Goal: Transaction & Acquisition: Purchase product/service

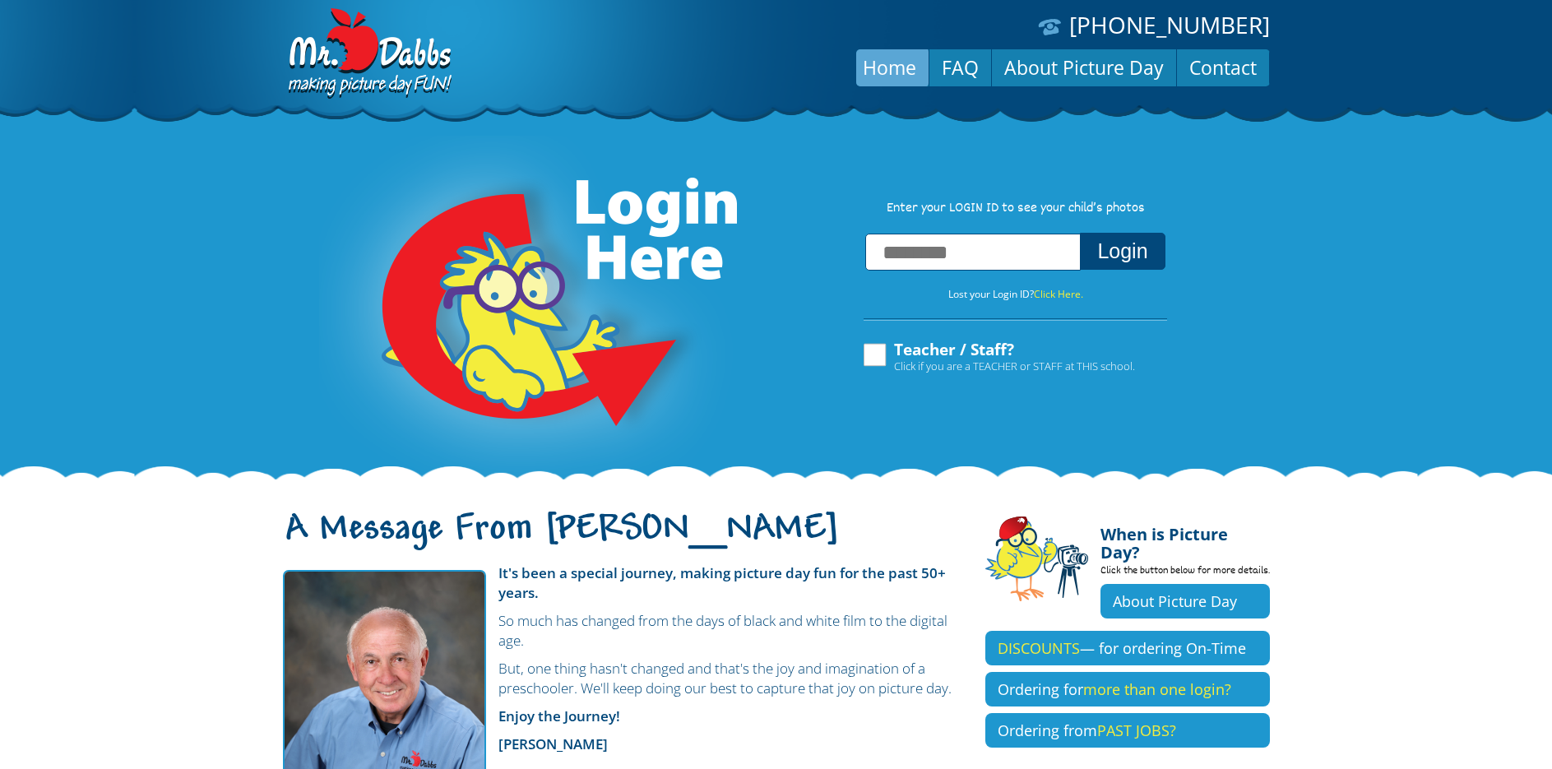
click at [979, 251] on input "text" at bounding box center [972, 252] width 215 height 37
type input "**********"
click at [1080, 233] on button "Login" at bounding box center [1122, 251] width 85 height 37
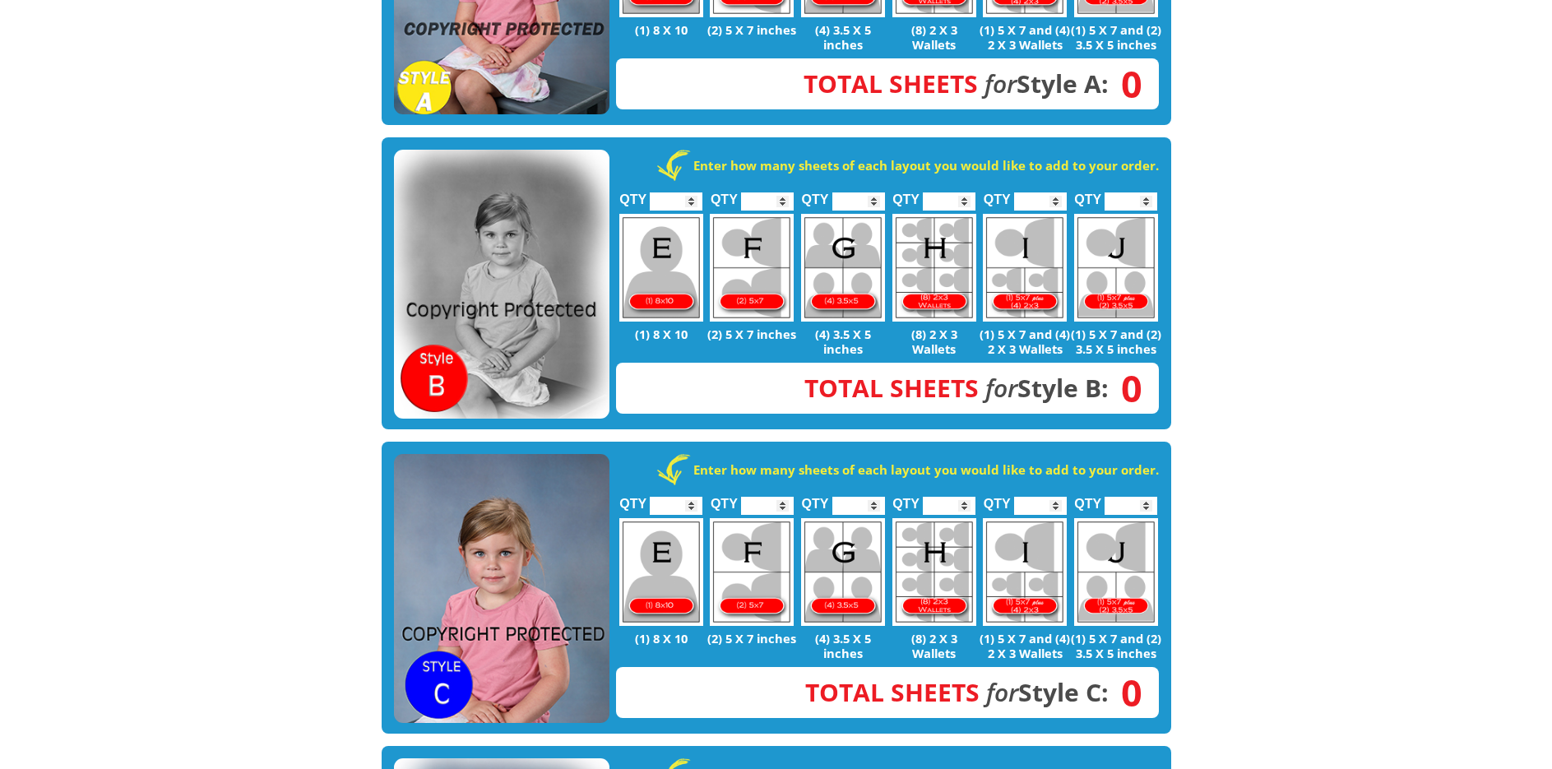
scroll to position [576, 0]
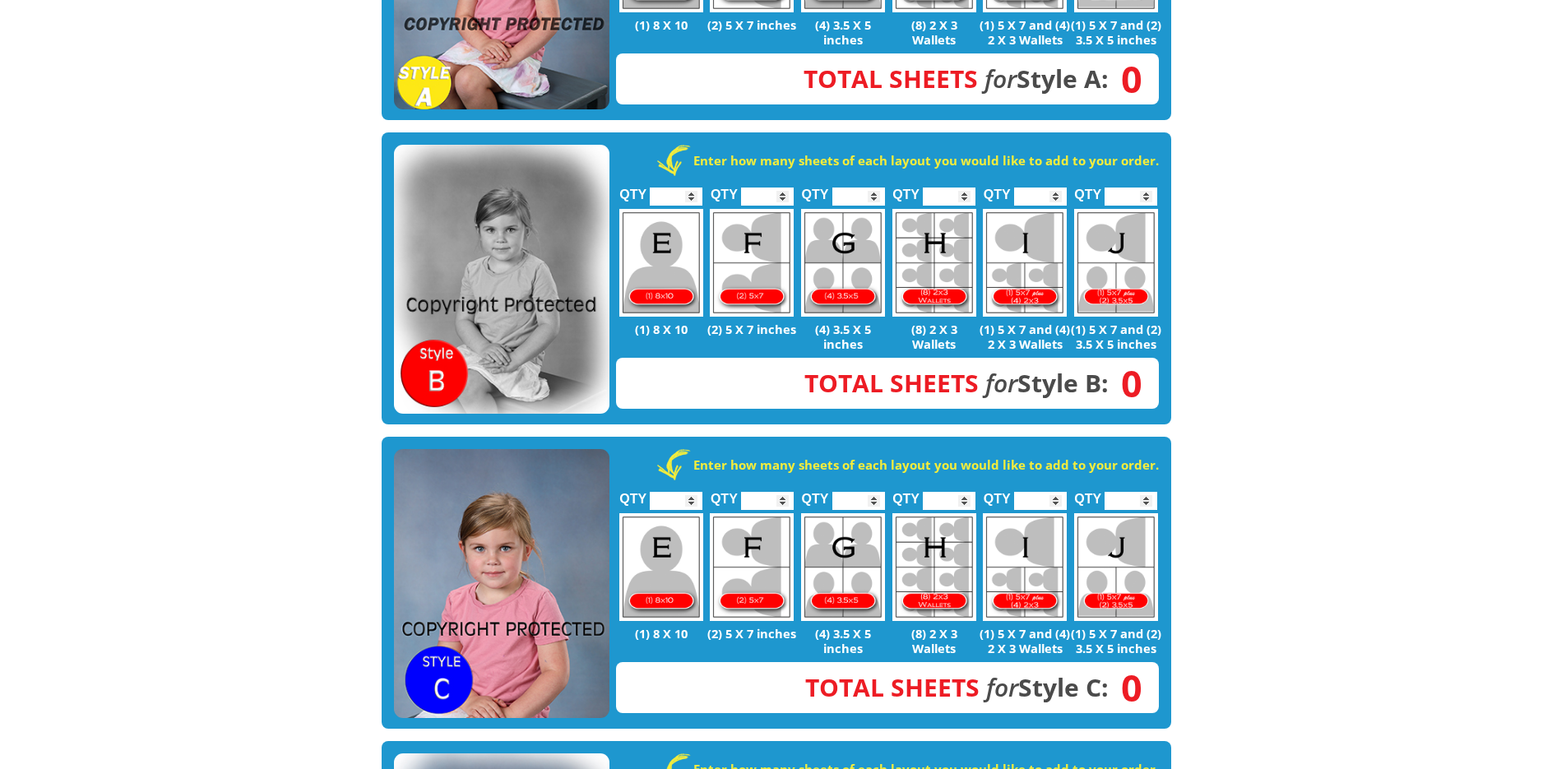
type input "*"
click at [784, 492] on input "*" at bounding box center [767, 501] width 53 height 18
type input "*"
click at [876, 492] on input "*" at bounding box center [858, 501] width 53 height 18
type input "*"
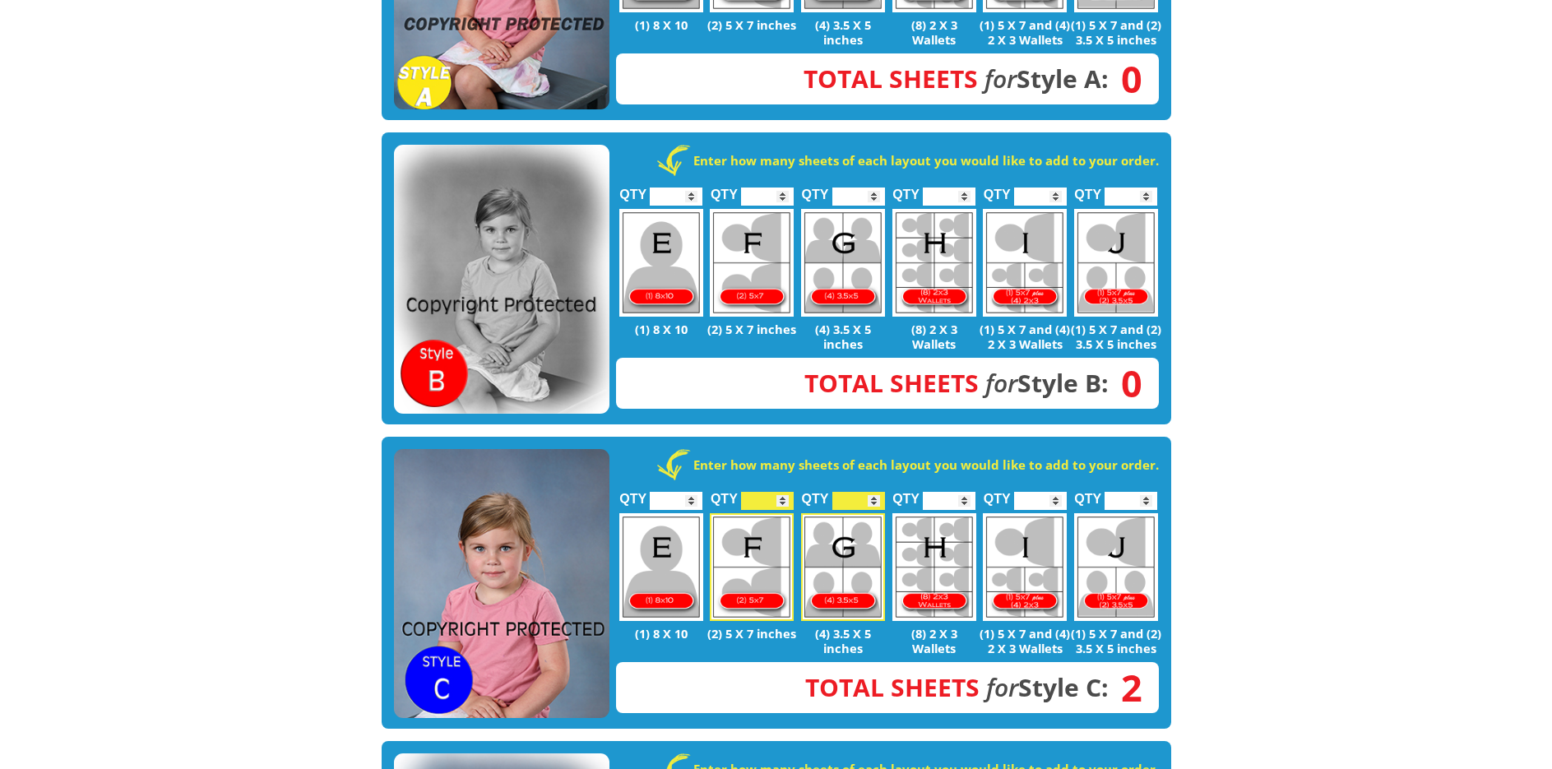
click at [968, 492] on input "*" at bounding box center [949, 501] width 53 height 18
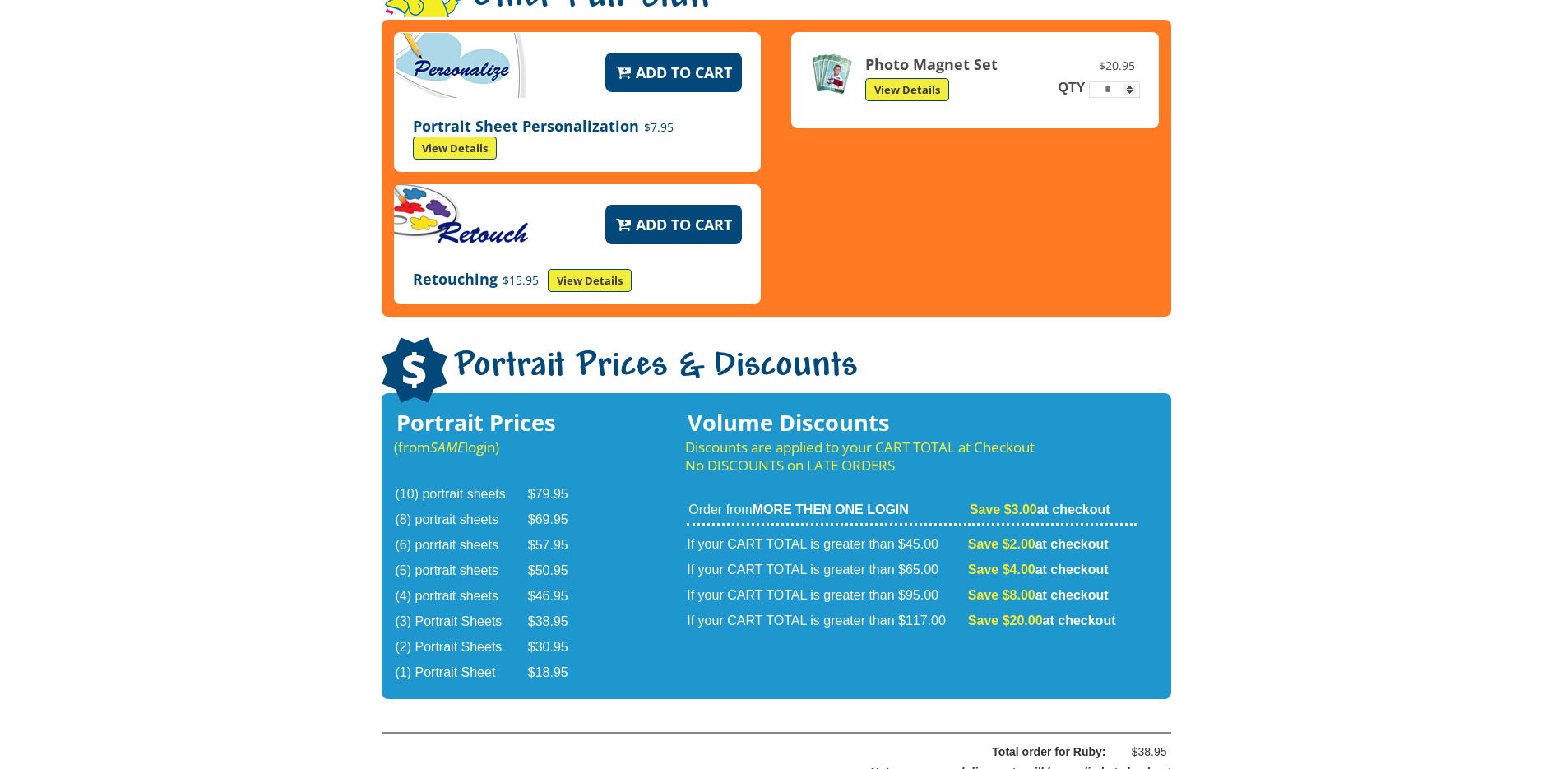
scroll to position [2467, 0]
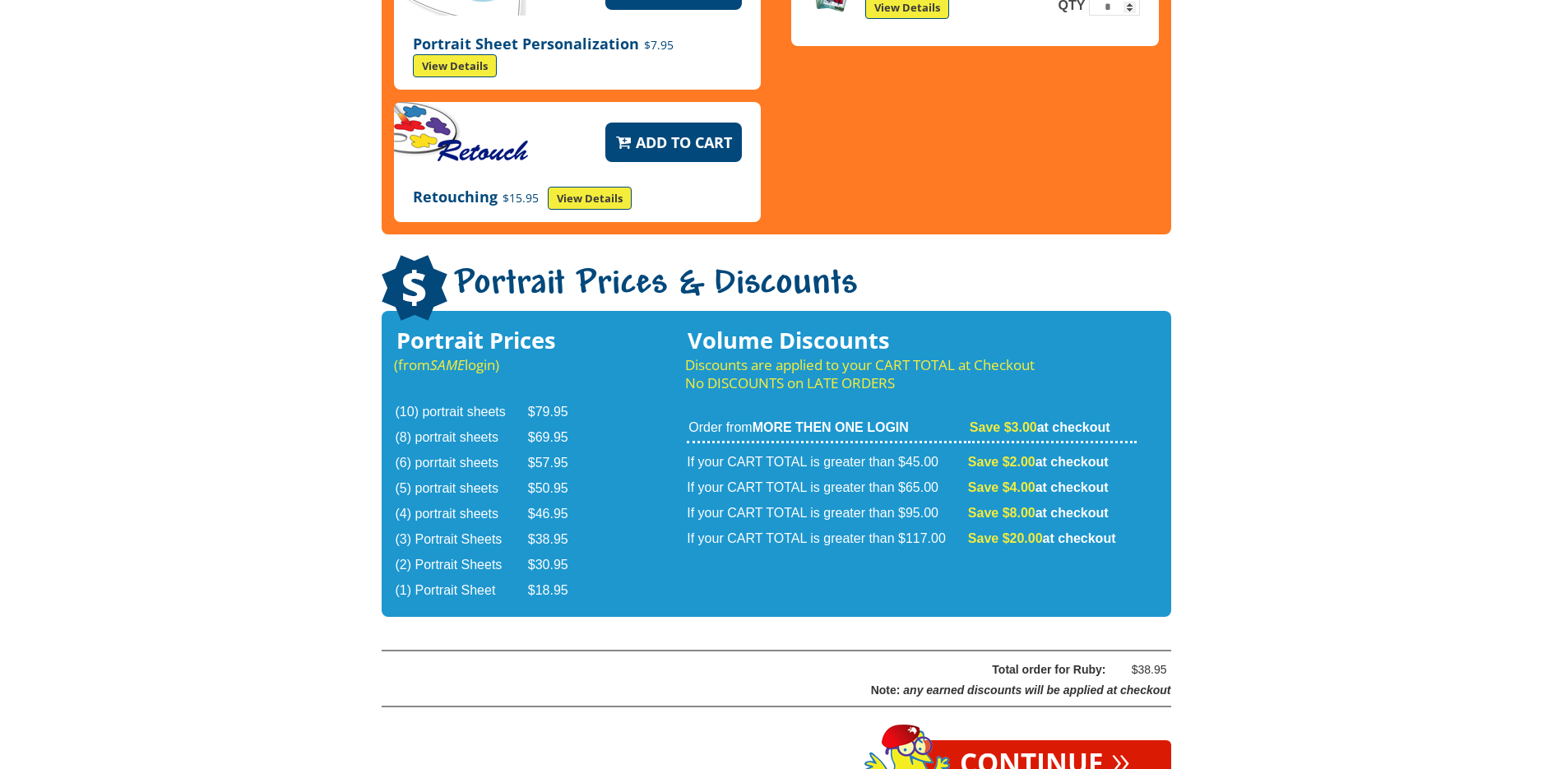
click at [1081, 740] on link "Continue »" at bounding box center [1044, 764] width 252 height 48
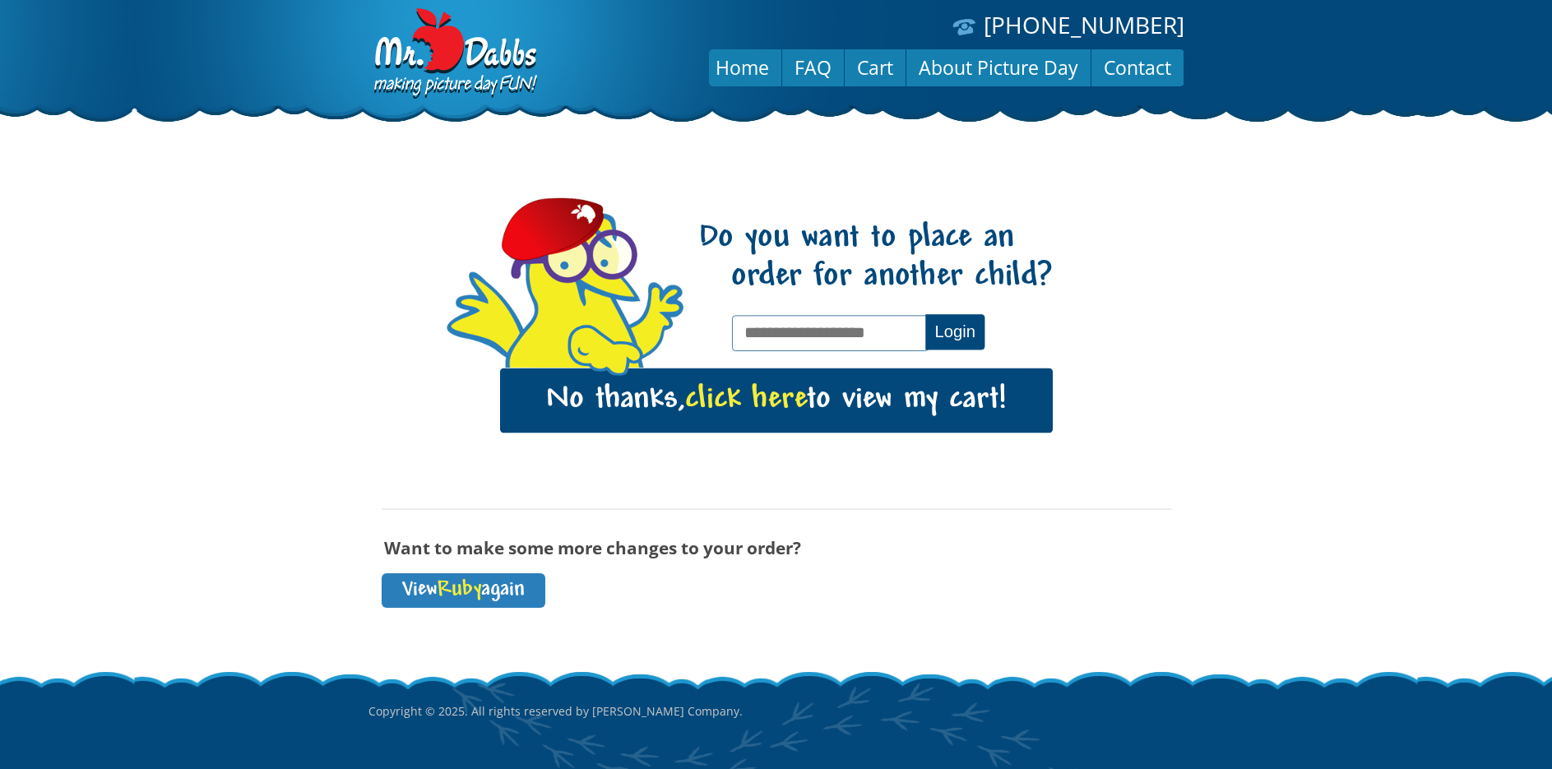
click at [870, 341] on input "text" at bounding box center [830, 332] width 197 height 35
type input "**********"
click at [925, 314] on button "Login" at bounding box center [954, 331] width 59 height 35
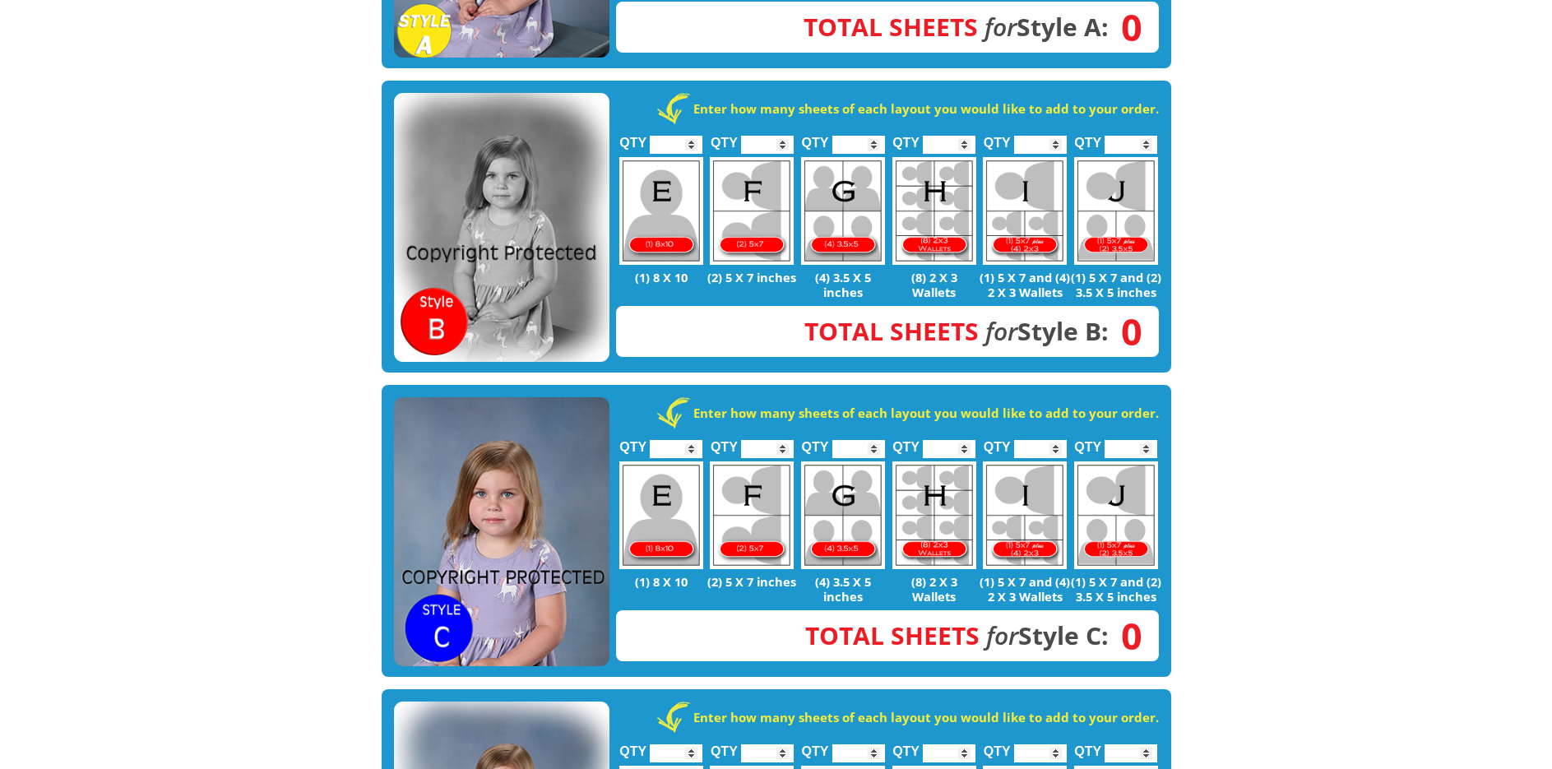
scroll to position [658, 0]
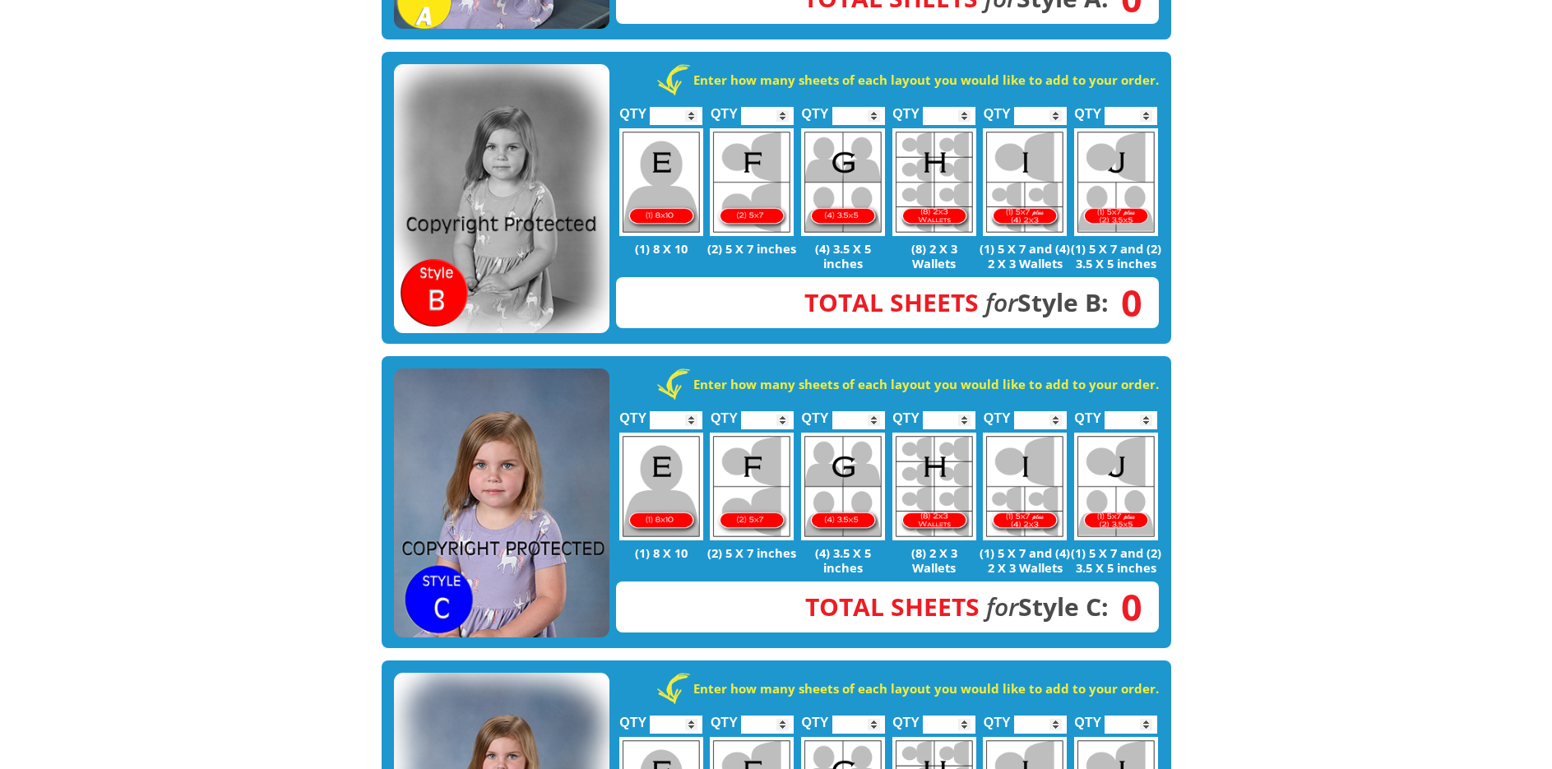
type input "*"
click at [1145, 411] on input "*" at bounding box center [1130, 420] width 53 height 18
type input "*"
click at [1053, 411] on input "*" at bounding box center [1040, 420] width 53 height 18
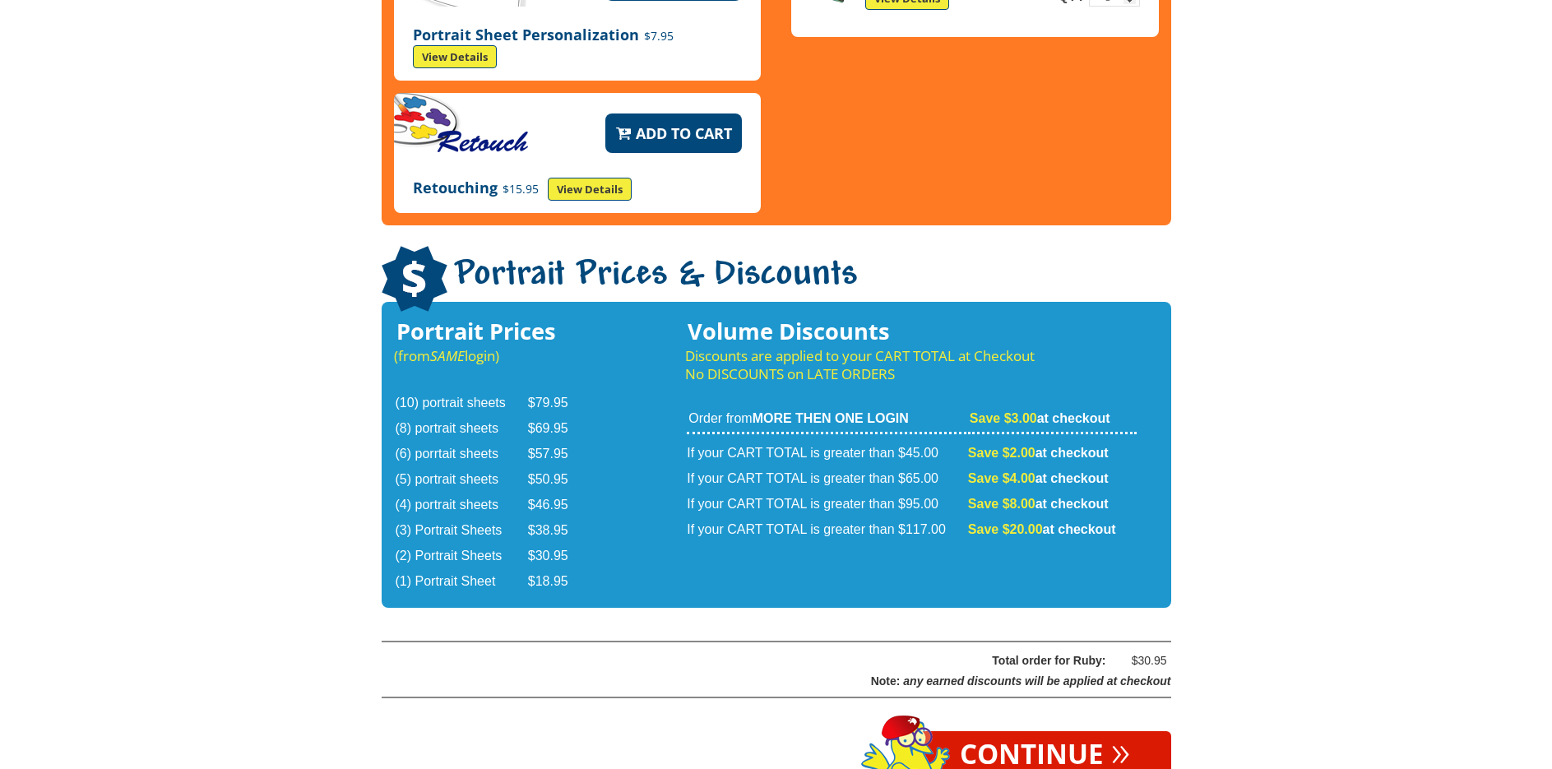
scroll to position [2549, 0]
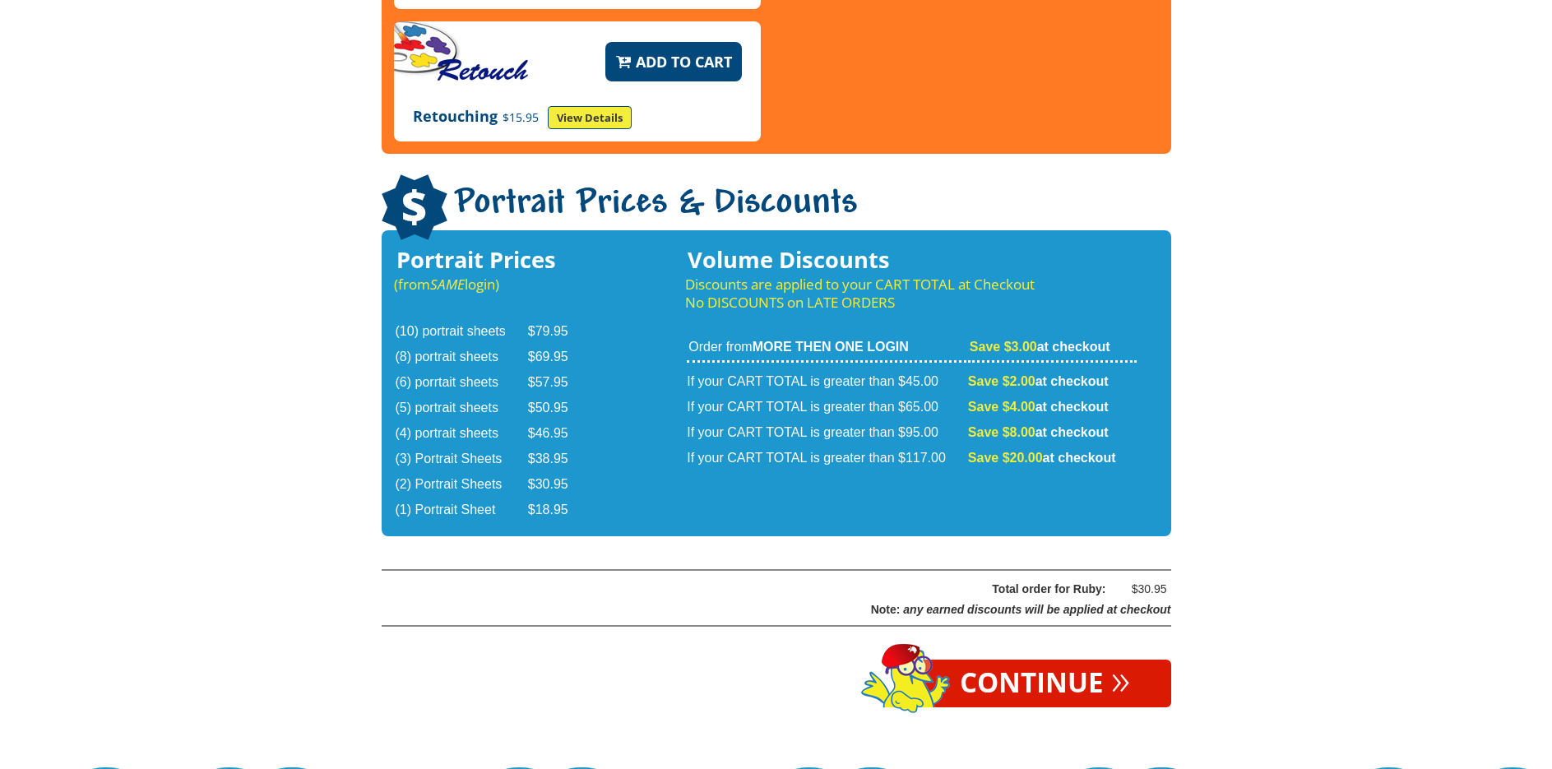
click at [1072, 659] on link "Continue »" at bounding box center [1044, 683] width 252 height 48
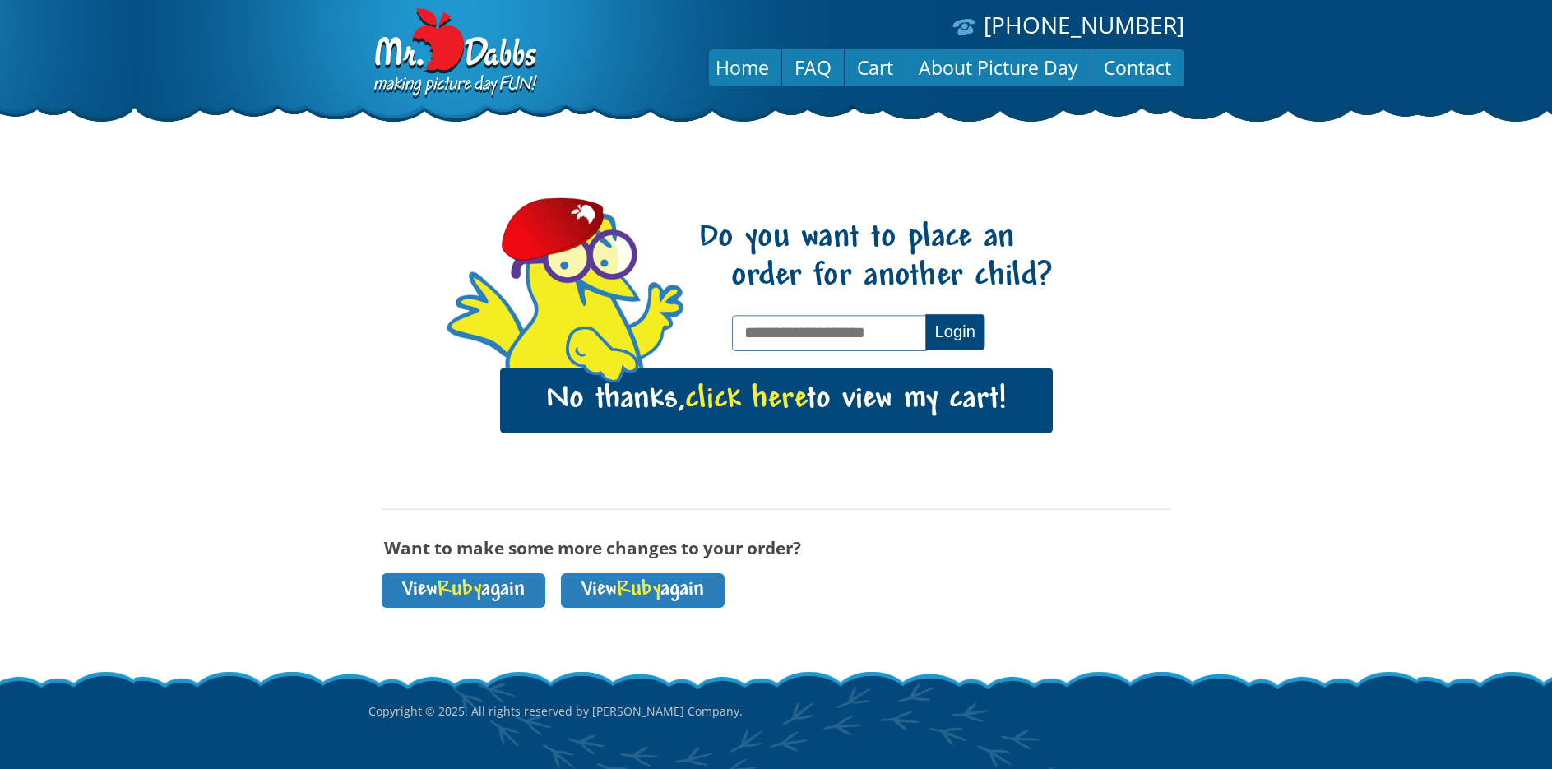
click at [928, 427] on link "No thanks, click here to view my cart!" at bounding box center [776, 400] width 553 height 64
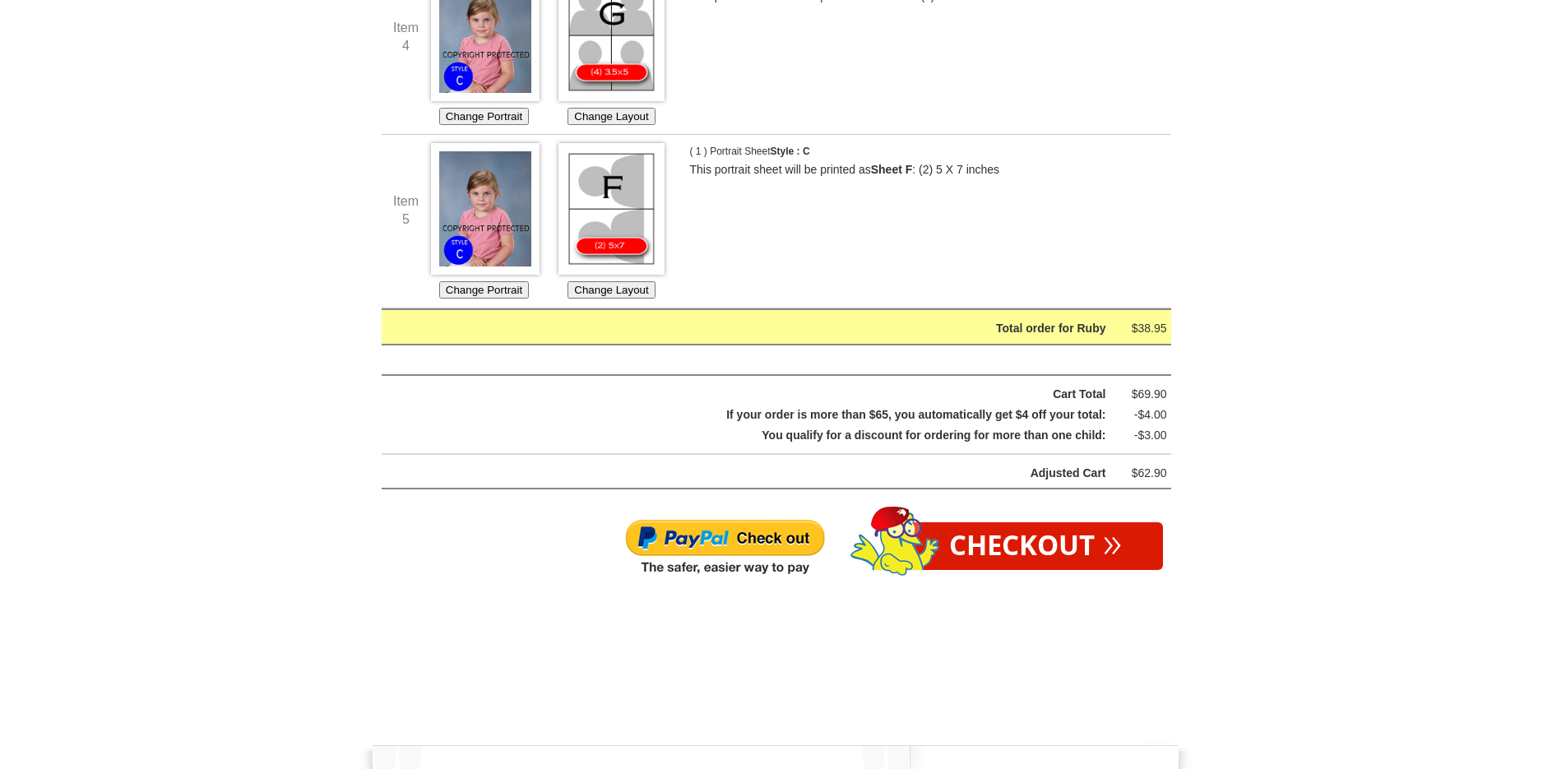
scroll to position [1069, 0]
click at [1044, 558] on link "Checkout »" at bounding box center [1035, 545] width 255 height 48
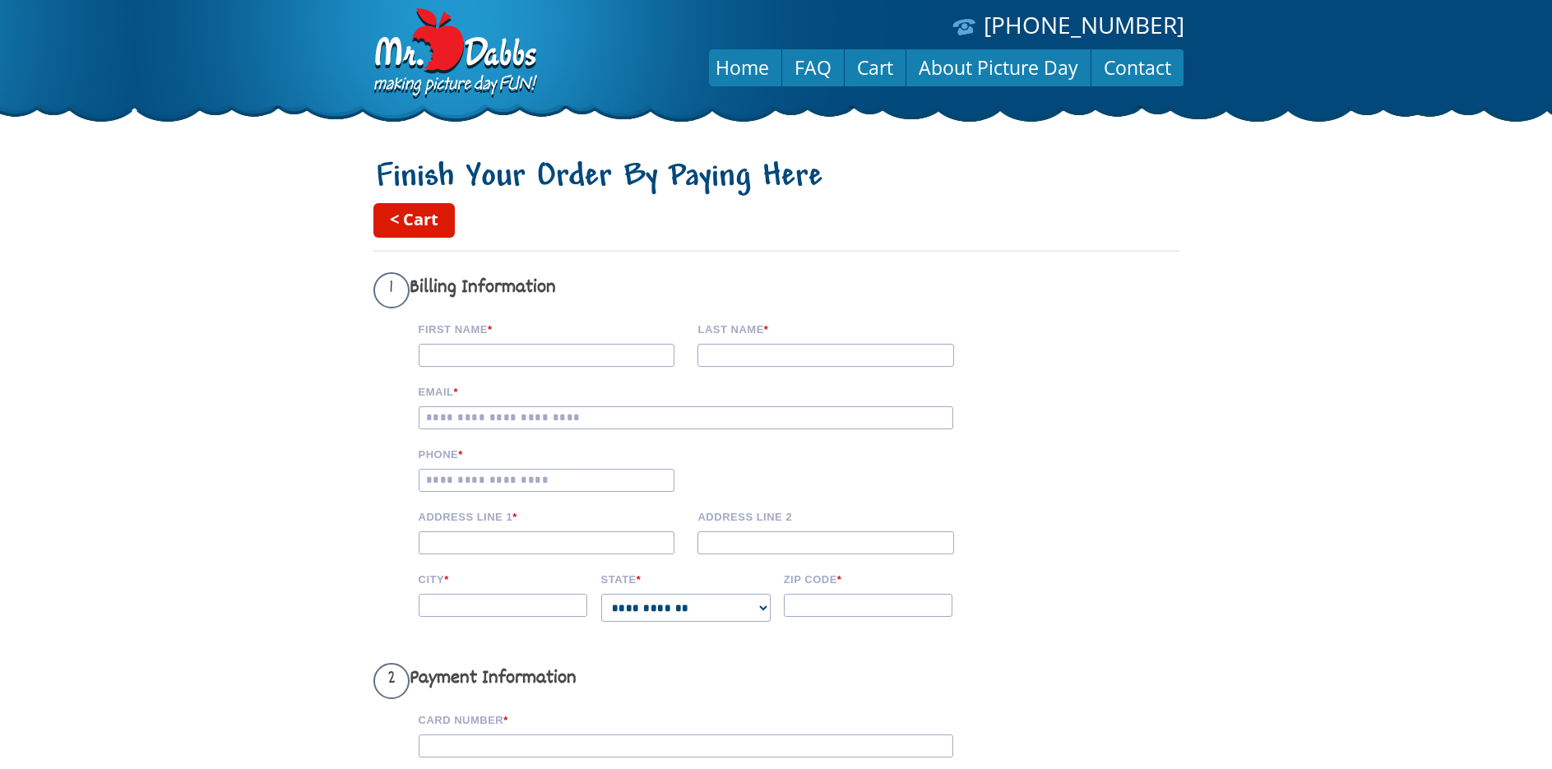
click at [413, 234] on link "< Cart" at bounding box center [413, 220] width 81 height 35
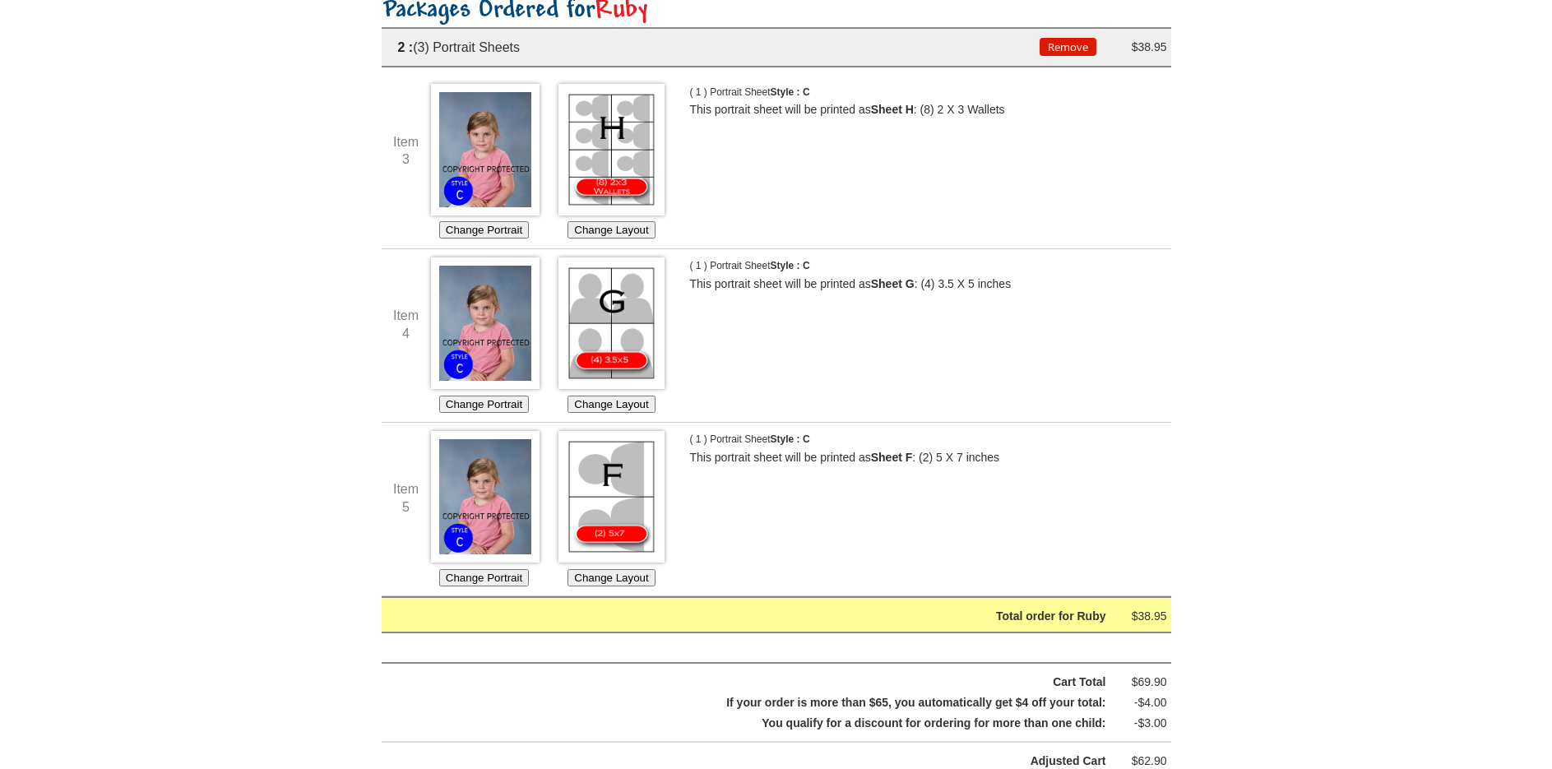
scroll to position [1069, 0]
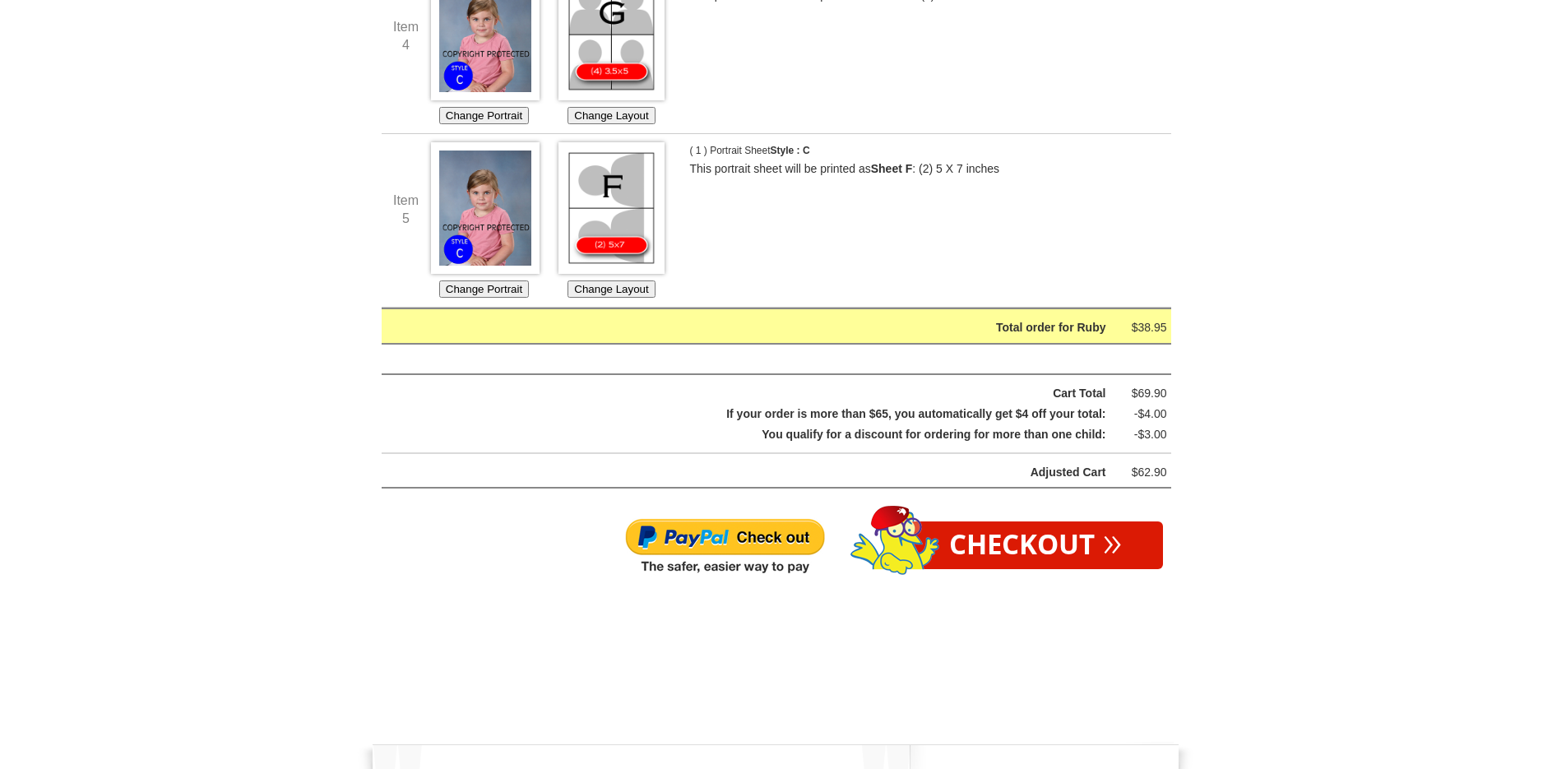
click at [768, 557] on img at bounding box center [724, 546] width 201 height 59
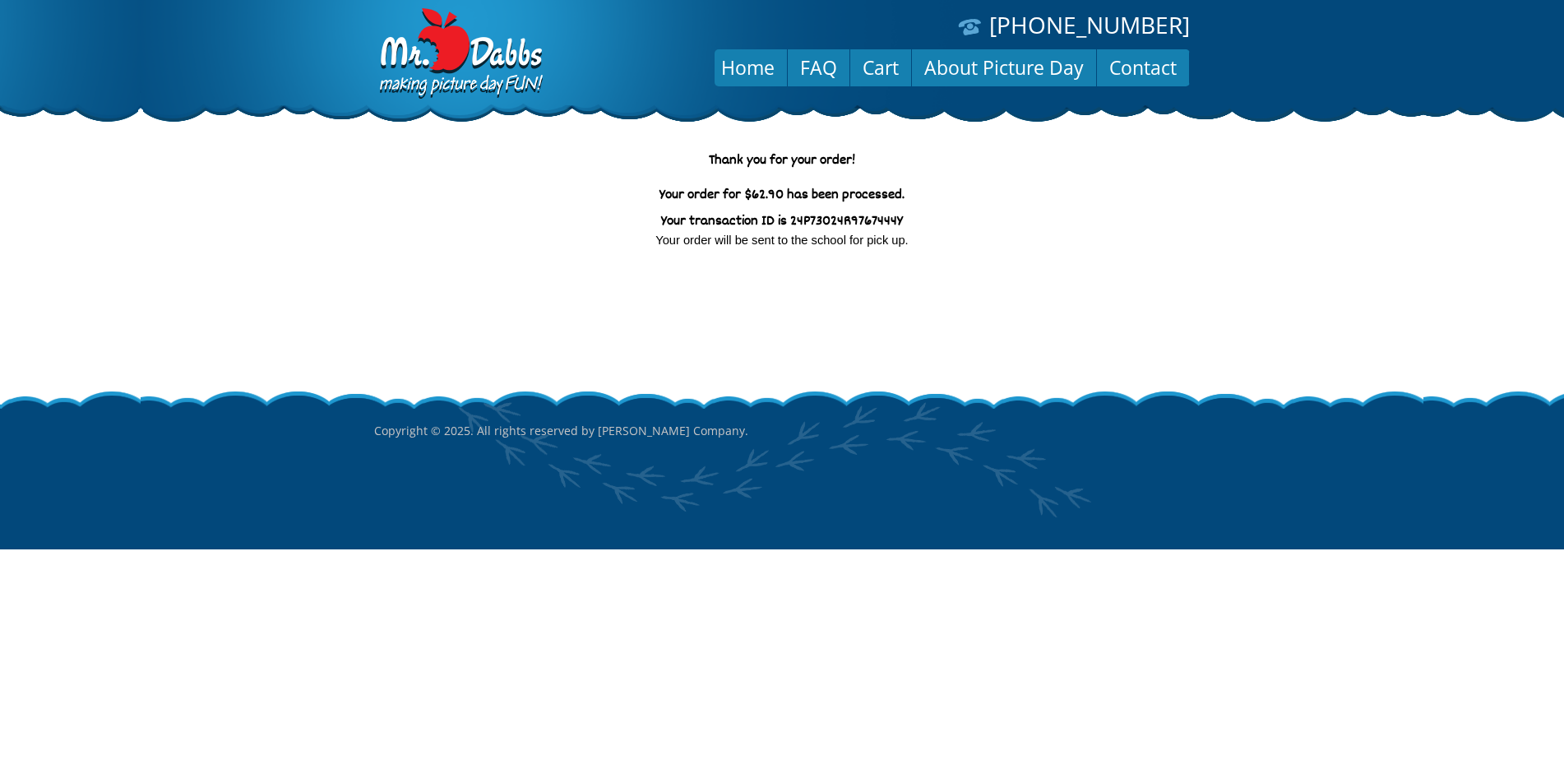
click at [943, 339] on div "Thank you for your order! Your order for $62.90 has been processed. Your transa…" at bounding box center [782, 248] width 806 height 192
